Goal: Task Accomplishment & Management: Manage account settings

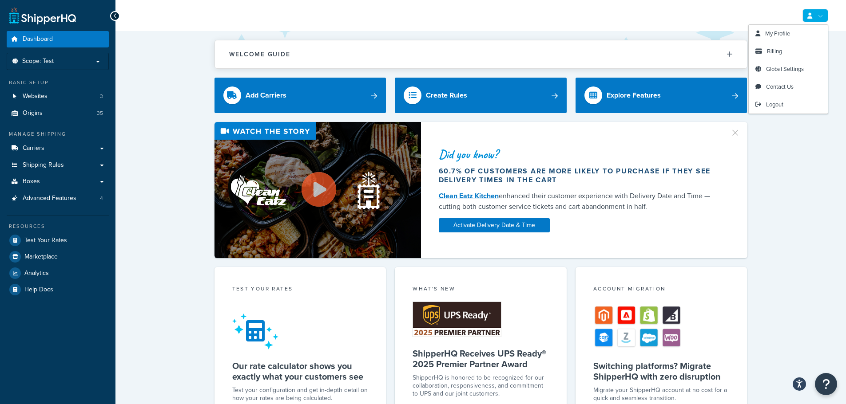
click at [828, 17] on link at bounding box center [815, 15] width 26 height 13
click at [794, 36] on link "My Profile" at bounding box center [787, 34] width 79 height 18
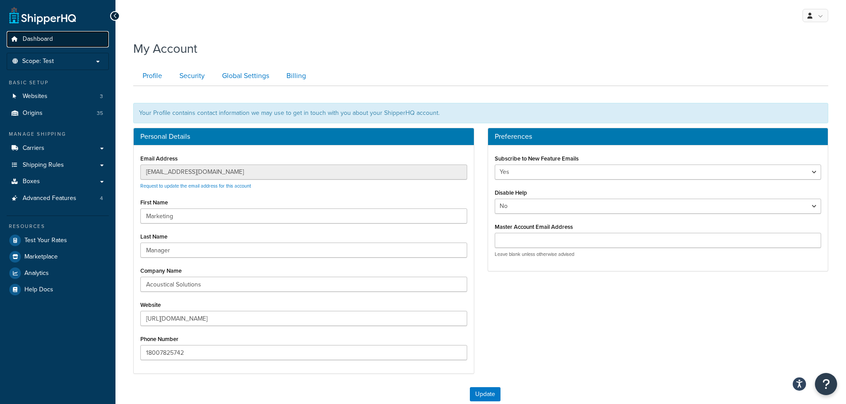
click at [44, 36] on span "Dashboard" at bounding box center [38, 40] width 30 height 8
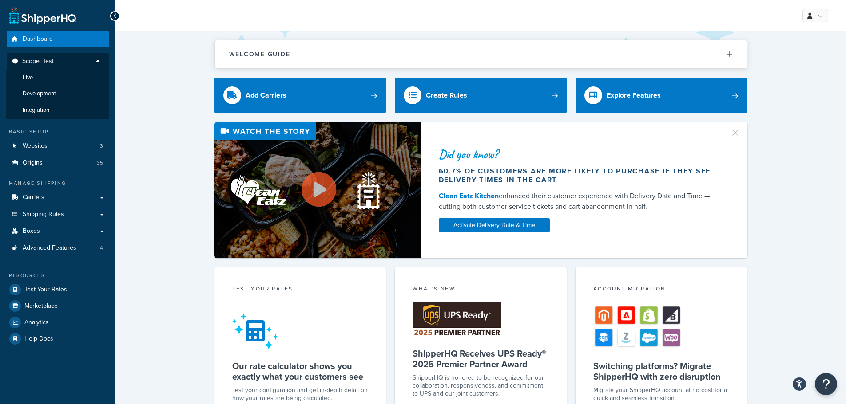
click at [78, 59] on p "Scope: Test" at bounding box center [58, 64] width 94 height 12
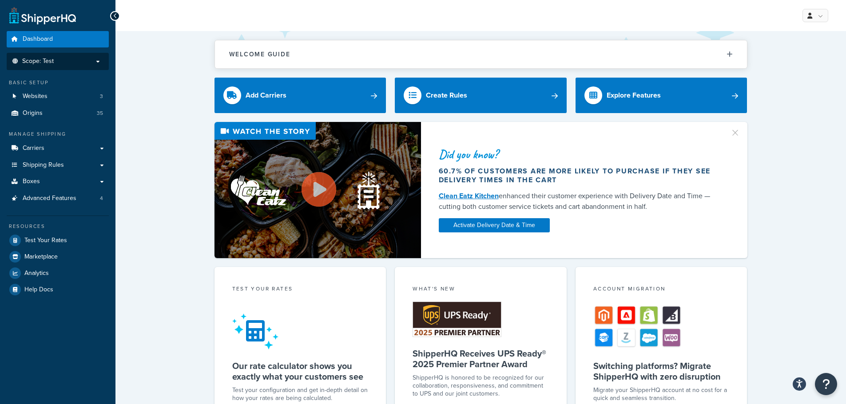
click at [78, 59] on p "Scope: Test" at bounding box center [58, 62] width 94 height 8
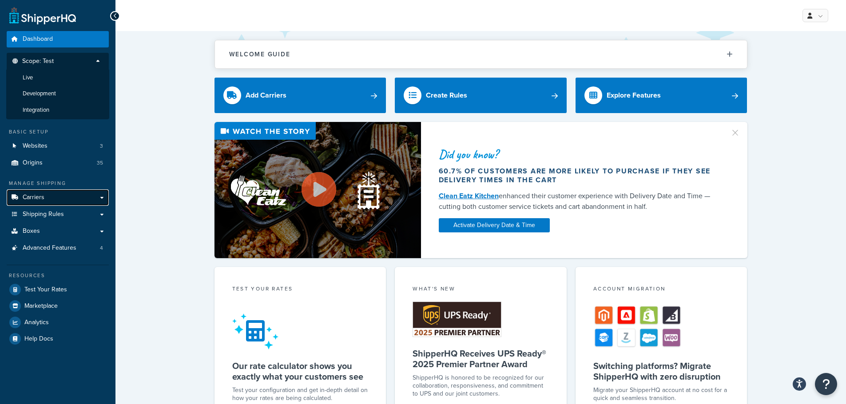
click at [67, 198] on link "Carriers" at bounding box center [58, 198] width 102 height 16
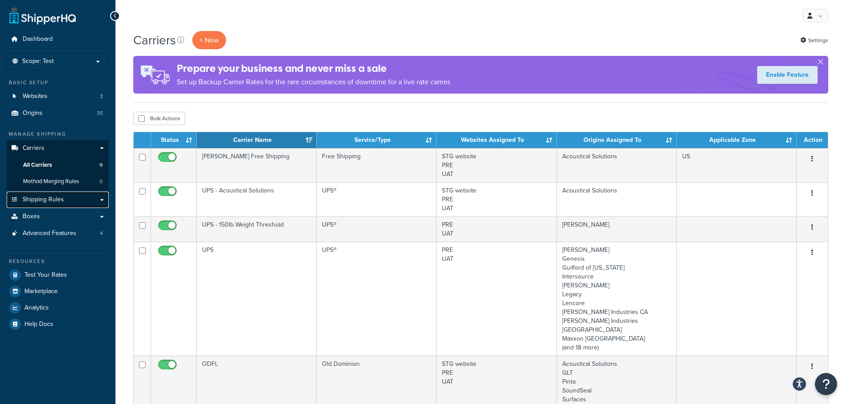
click at [48, 202] on span "Shipping Rules" at bounding box center [43, 200] width 41 height 8
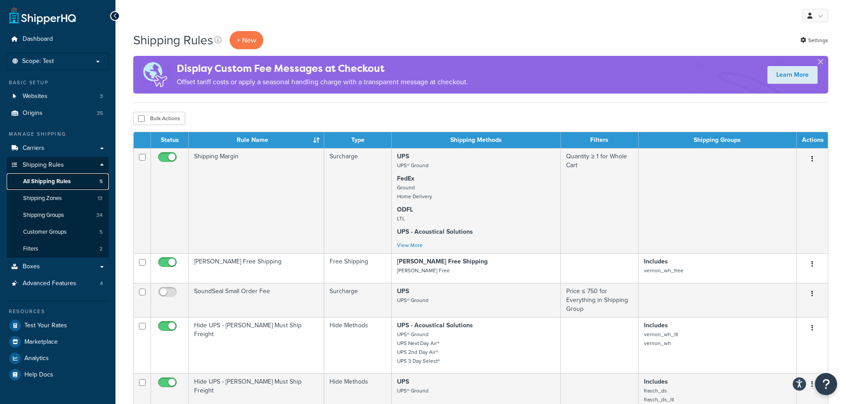
click at [49, 180] on span "All Shipping Rules" at bounding box center [47, 182] width 48 height 8
click at [53, 160] on link "Shipping Rules" at bounding box center [58, 165] width 102 height 16
click at [38, 182] on span "All Shipping Rules" at bounding box center [47, 182] width 48 height 8
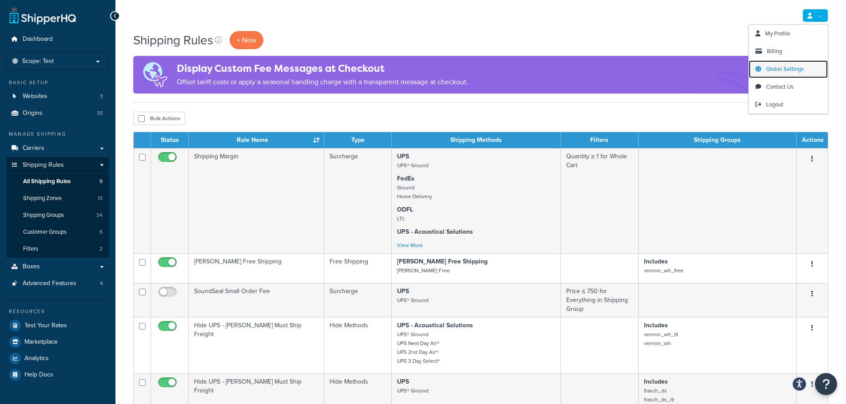
click at [799, 70] on span "Global Settings" at bounding box center [785, 69] width 38 height 8
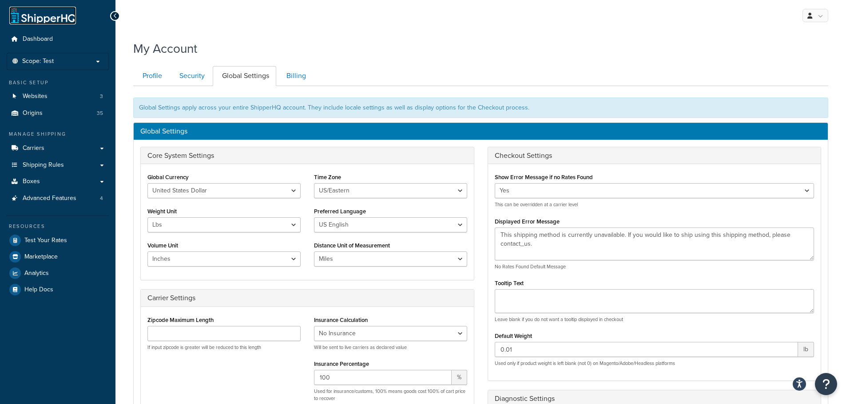
click at [51, 19] on link at bounding box center [42, 16] width 67 height 18
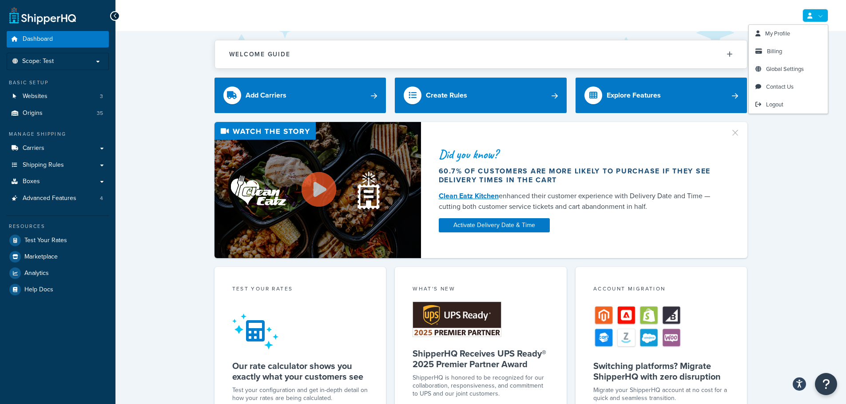
click at [826, 18] on link at bounding box center [815, 15] width 26 height 13
click at [788, 104] on link "Logout" at bounding box center [787, 105] width 79 height 18
